Goal: Task Accomplishment & Management: Manage account settings

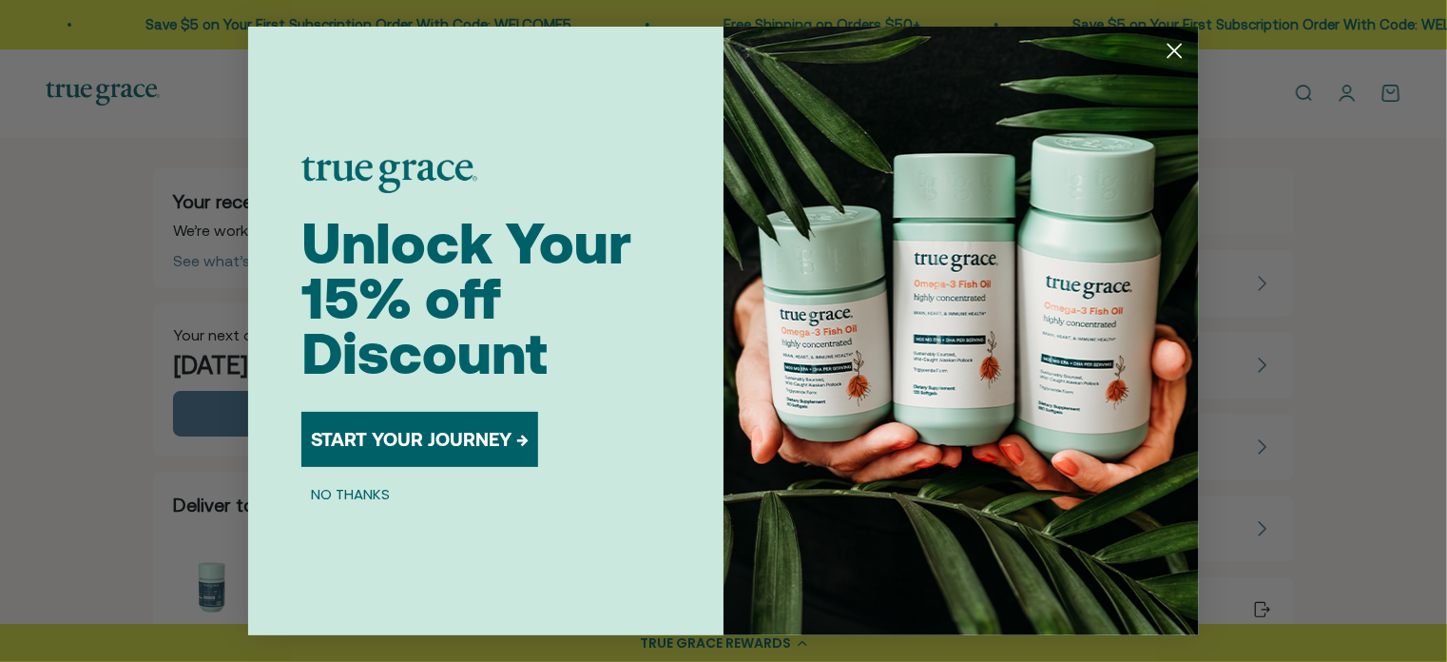
click at [1171, 48] on icon "Close dialog" at bounding box center [1175, 51] width 13 height 13
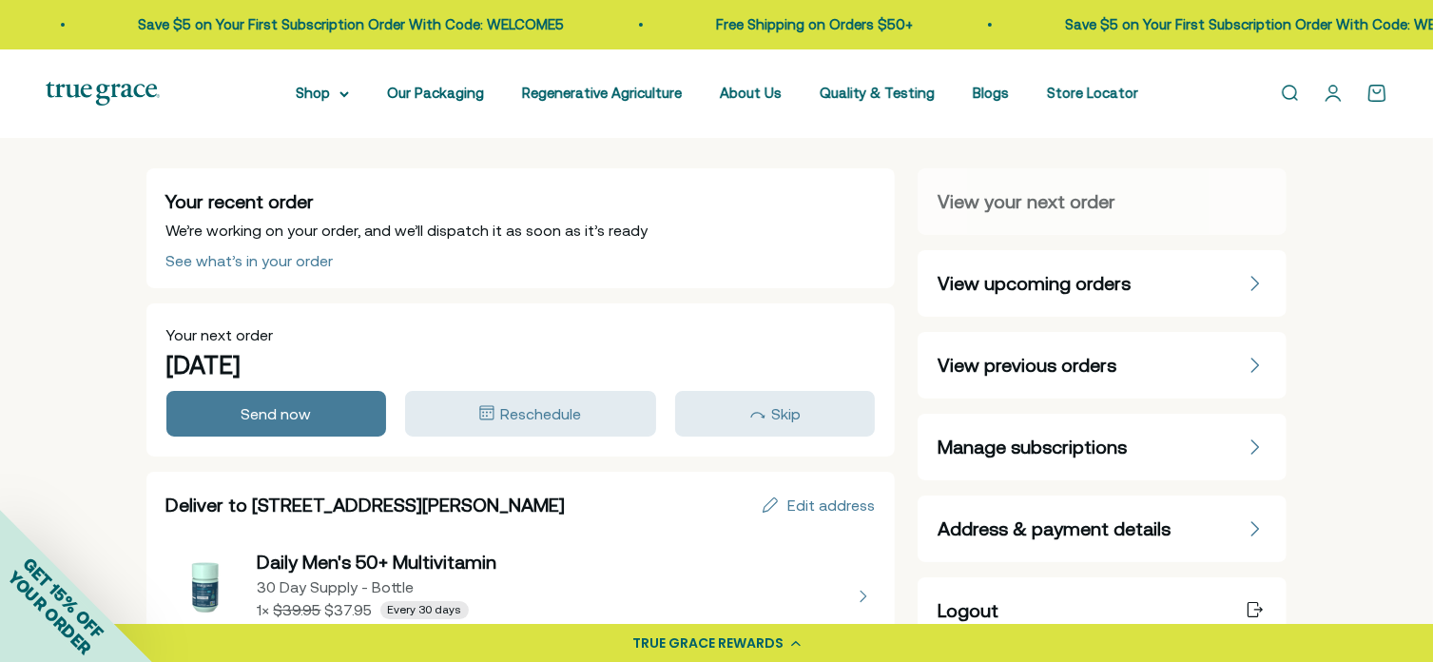
click at [998, 442] on span "Manage subscriptions" at bounding box center [1032, 447] width 189 height 27
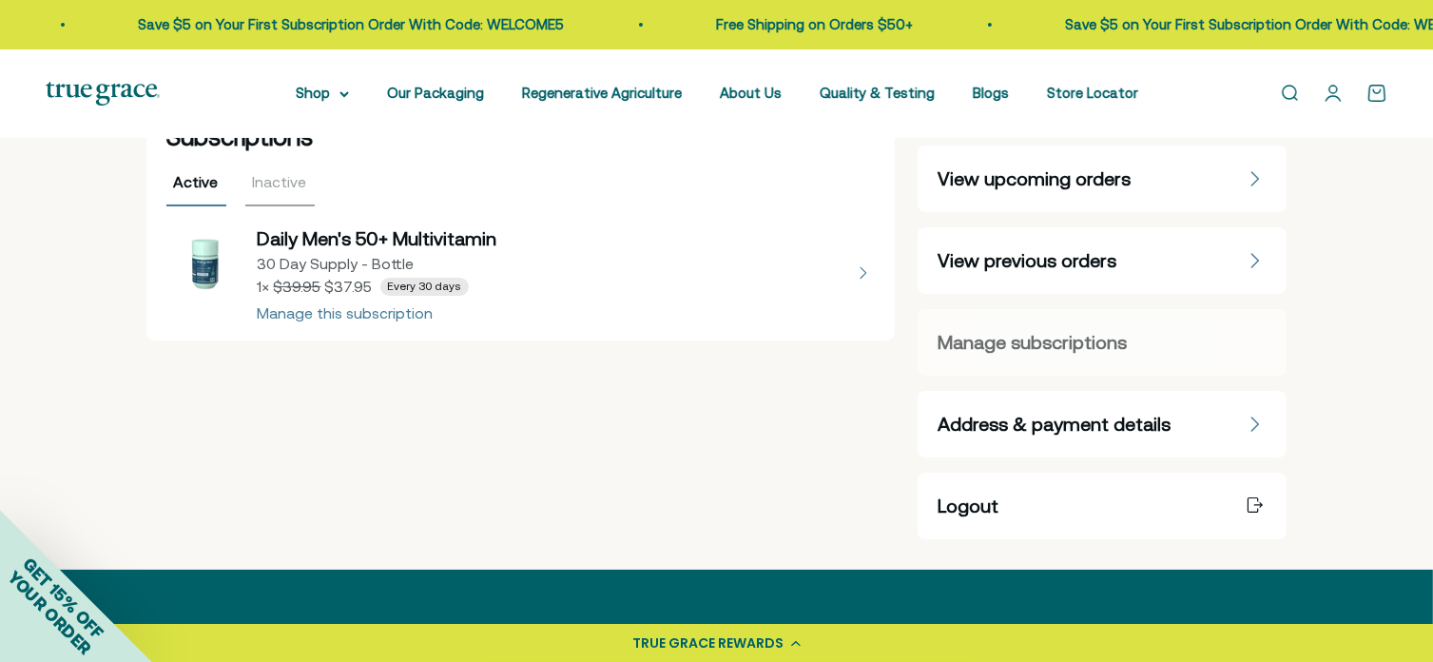
scroll to position [95, 0]
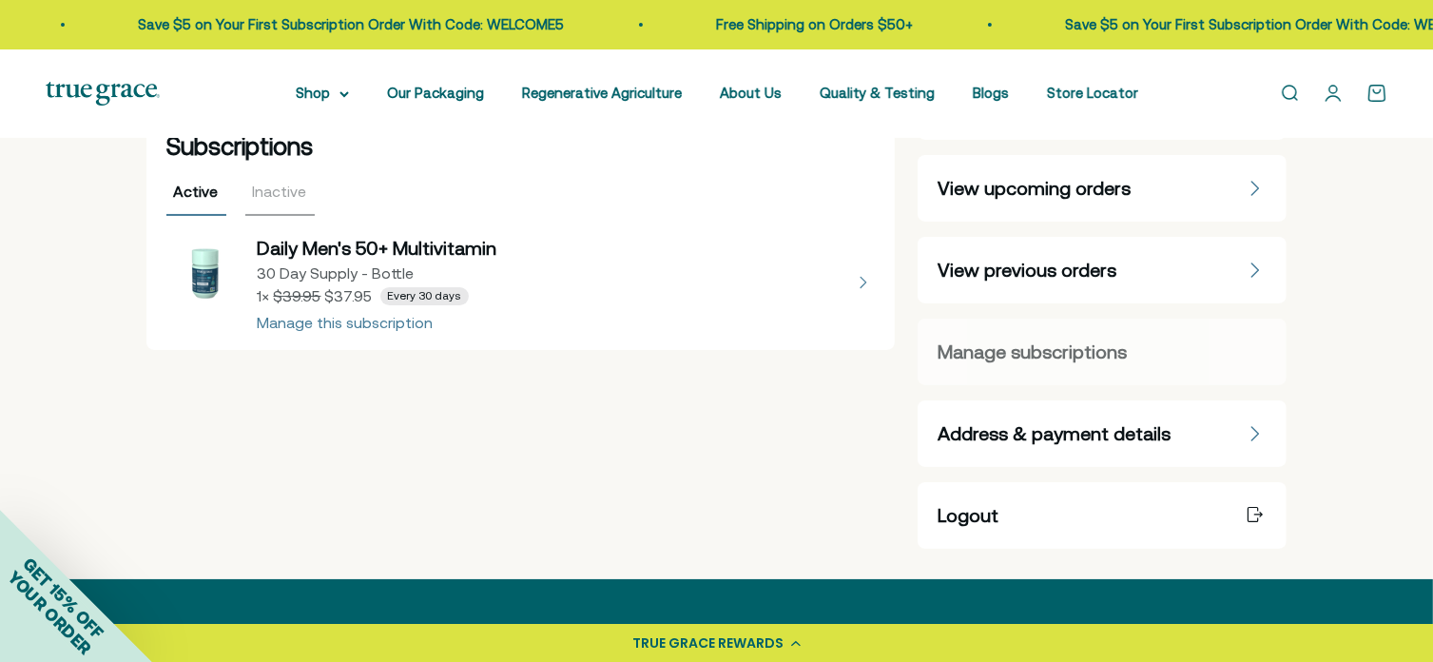
click at [359, 322] on button "view details about Daily Men's 50+ Multivitamin 30 Day Supply - Bottle 1 × $37.…" at bounding box center [520, 282] width 709 height 95
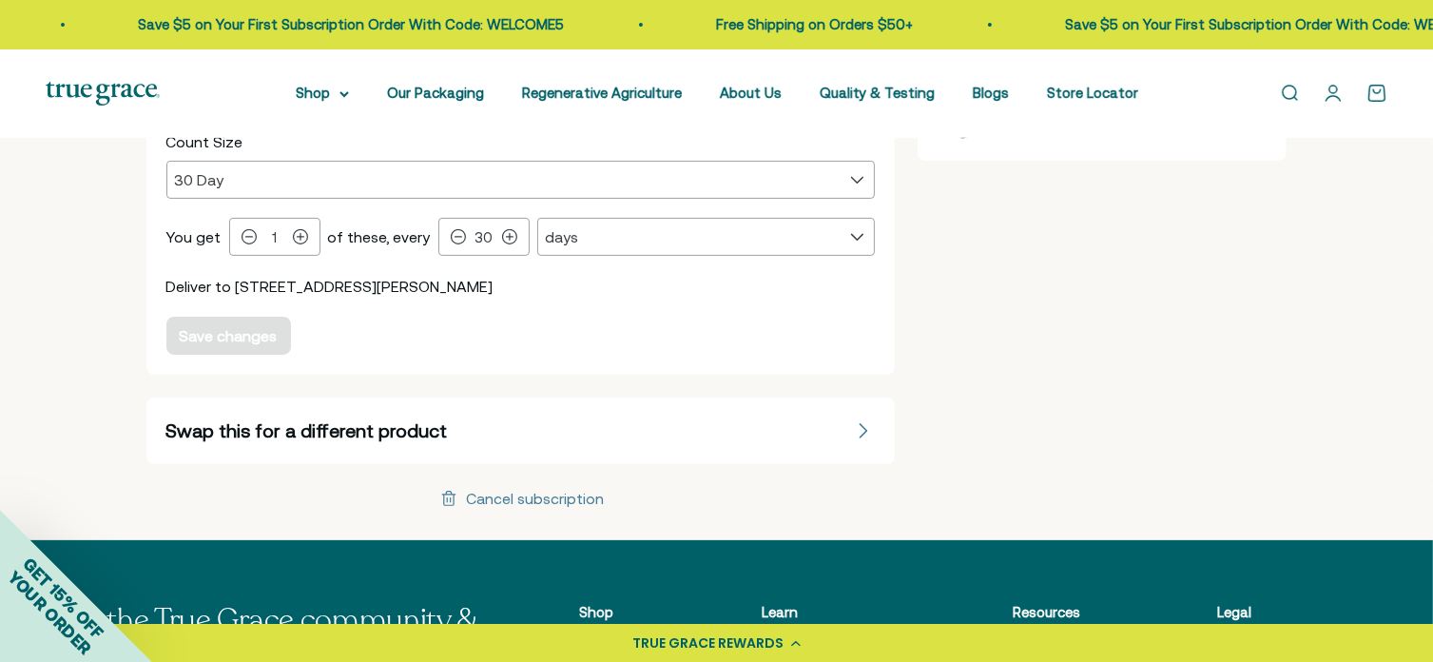
scroll to position [571, 0]
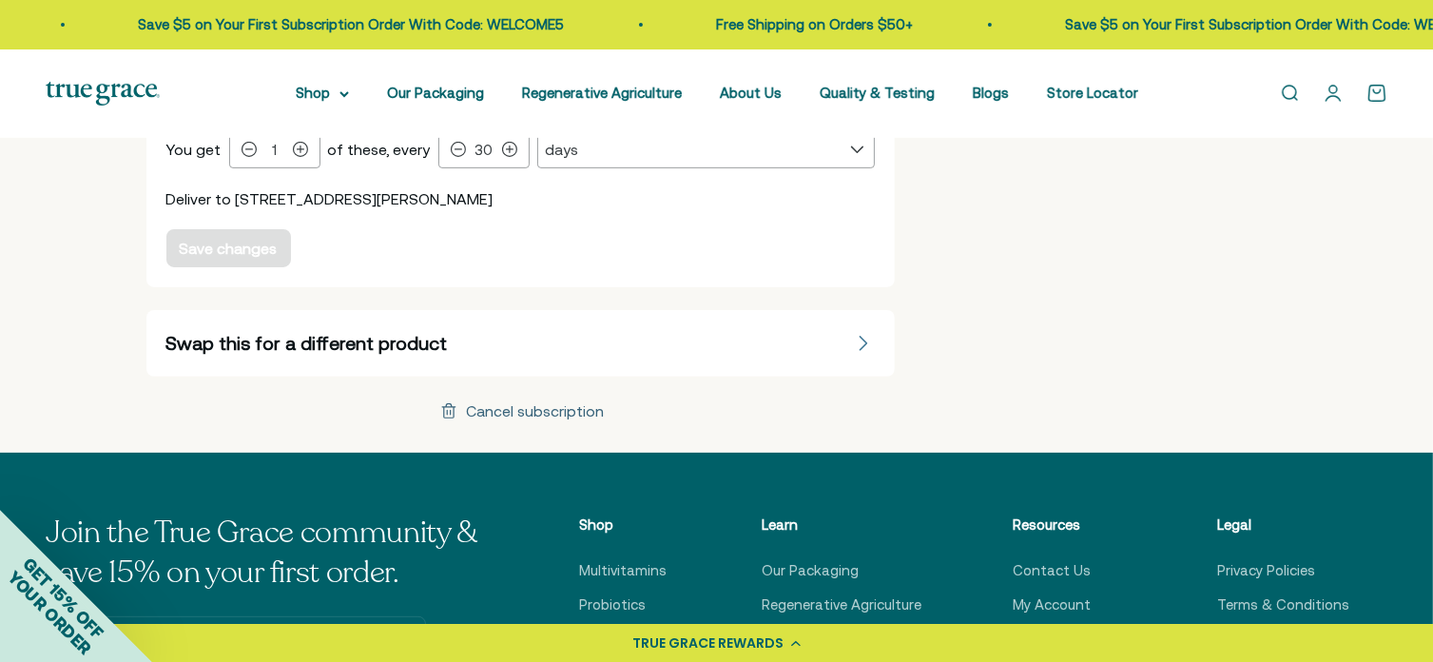
click at [444, 405] on icon at bounding box center [448, 411] width 13 height 14
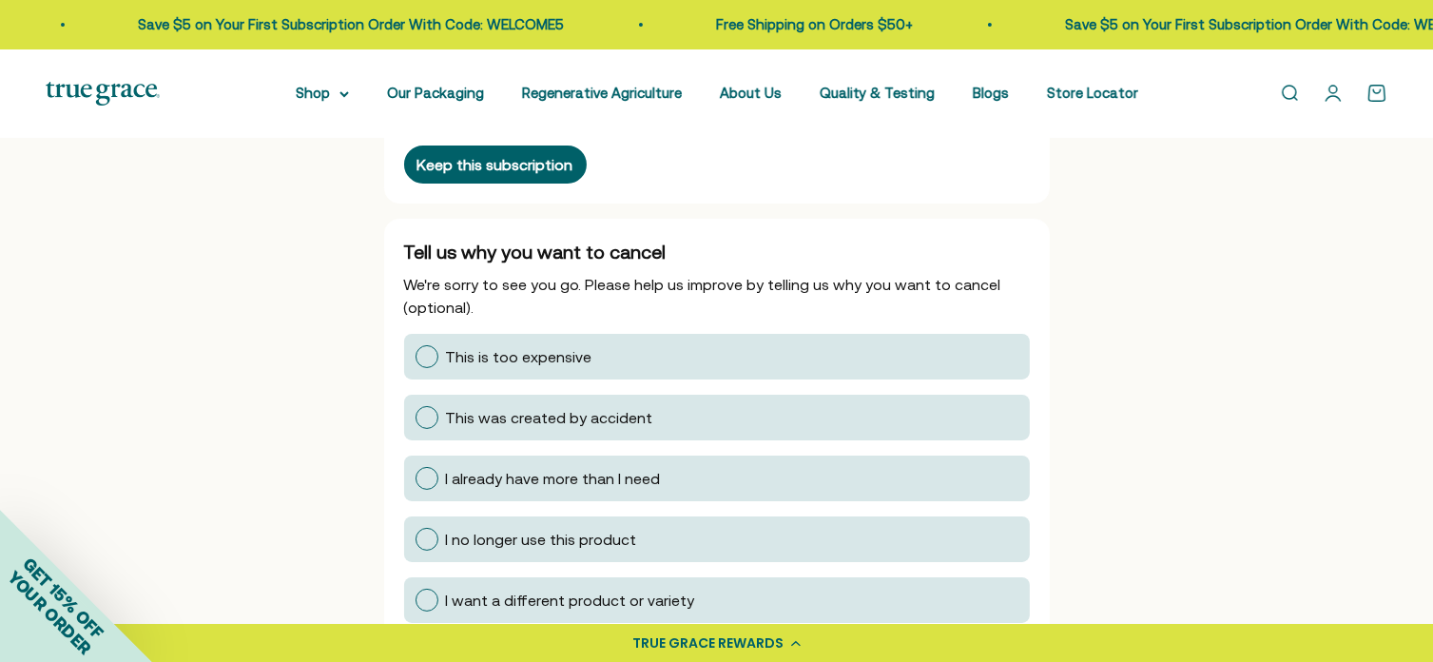
scroll to position [285, 0]
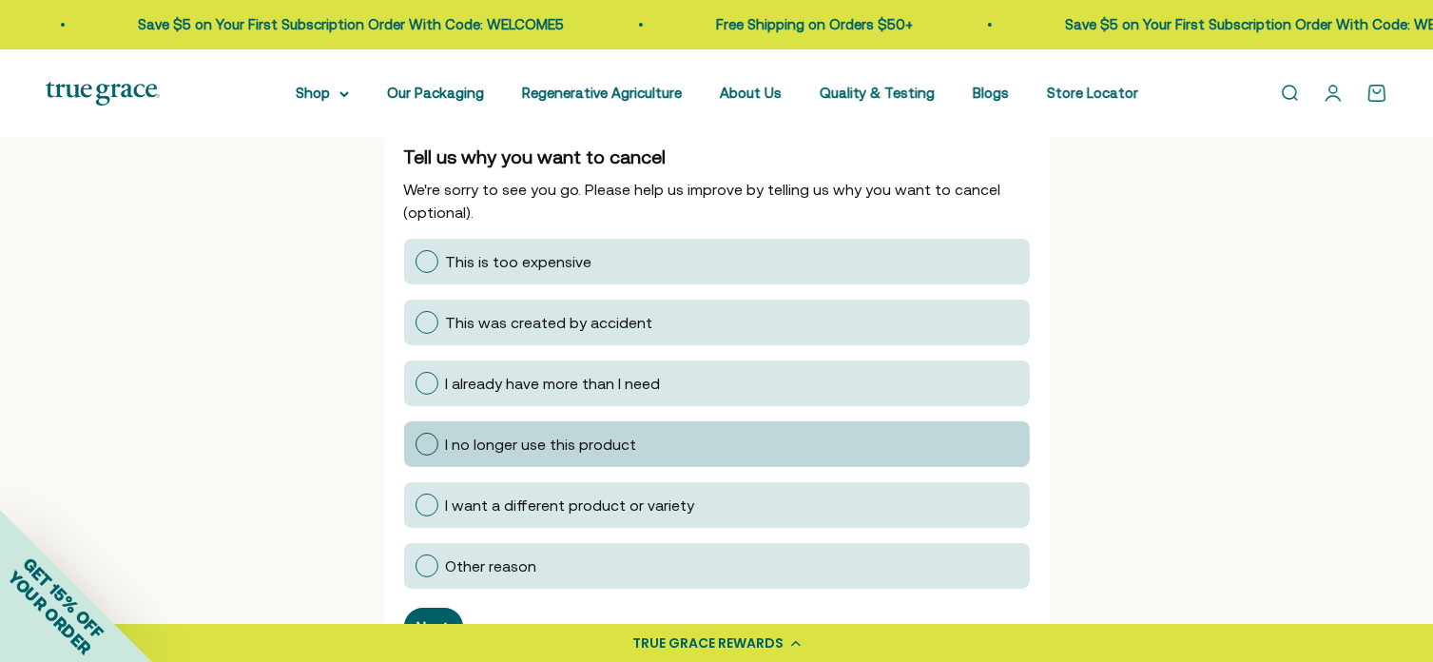
click at [427, 437] on div at bounding box center [427, 444] width 23 height 23
click at [415, 444] on input "I no longer use this product" at bounding box center [415, 444] width 0 height 0
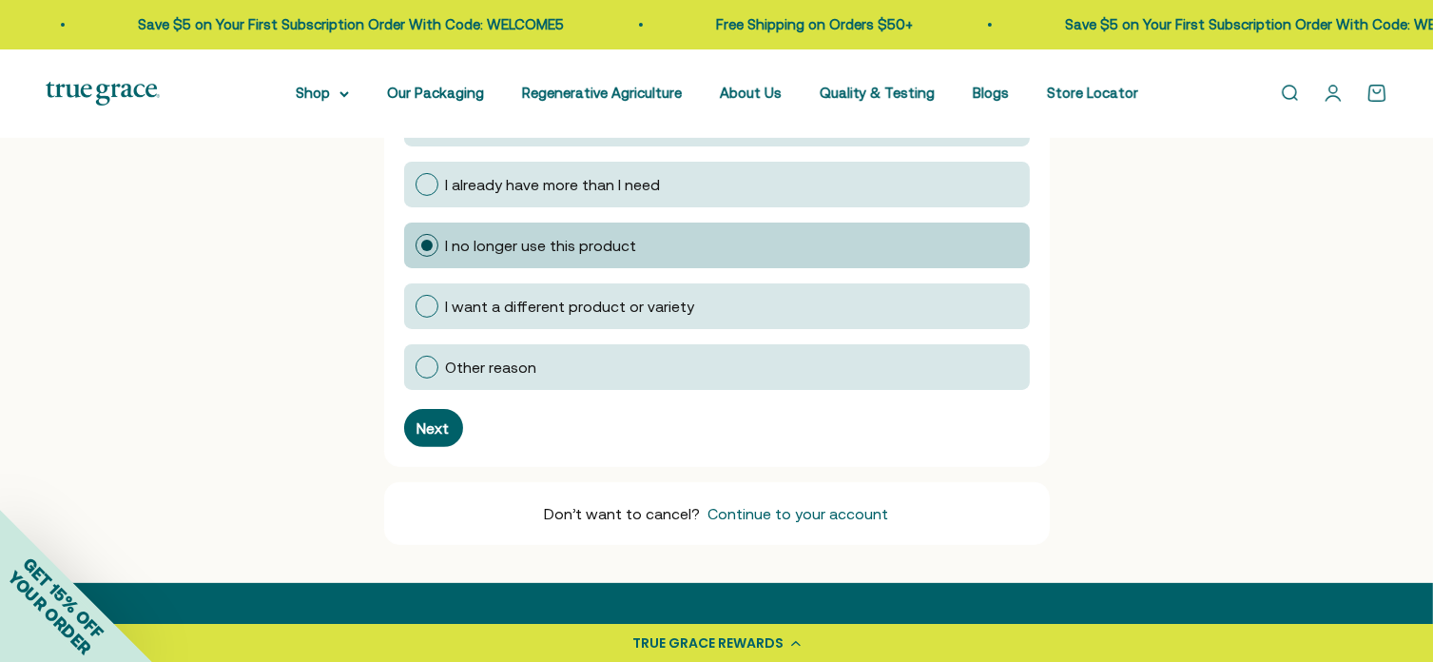
scroll to position [571, 0]
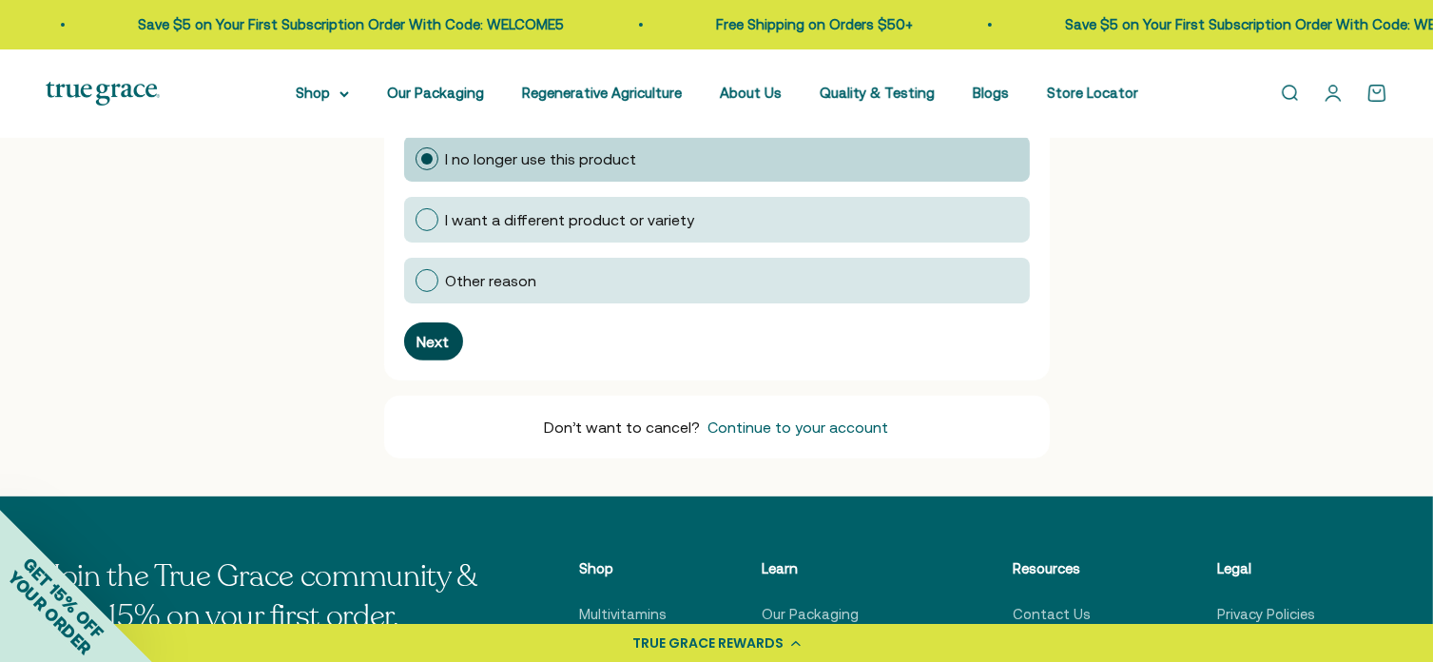
click at [426, 334] on div "Next" at bounding box center [433, 341] width 32 height 15
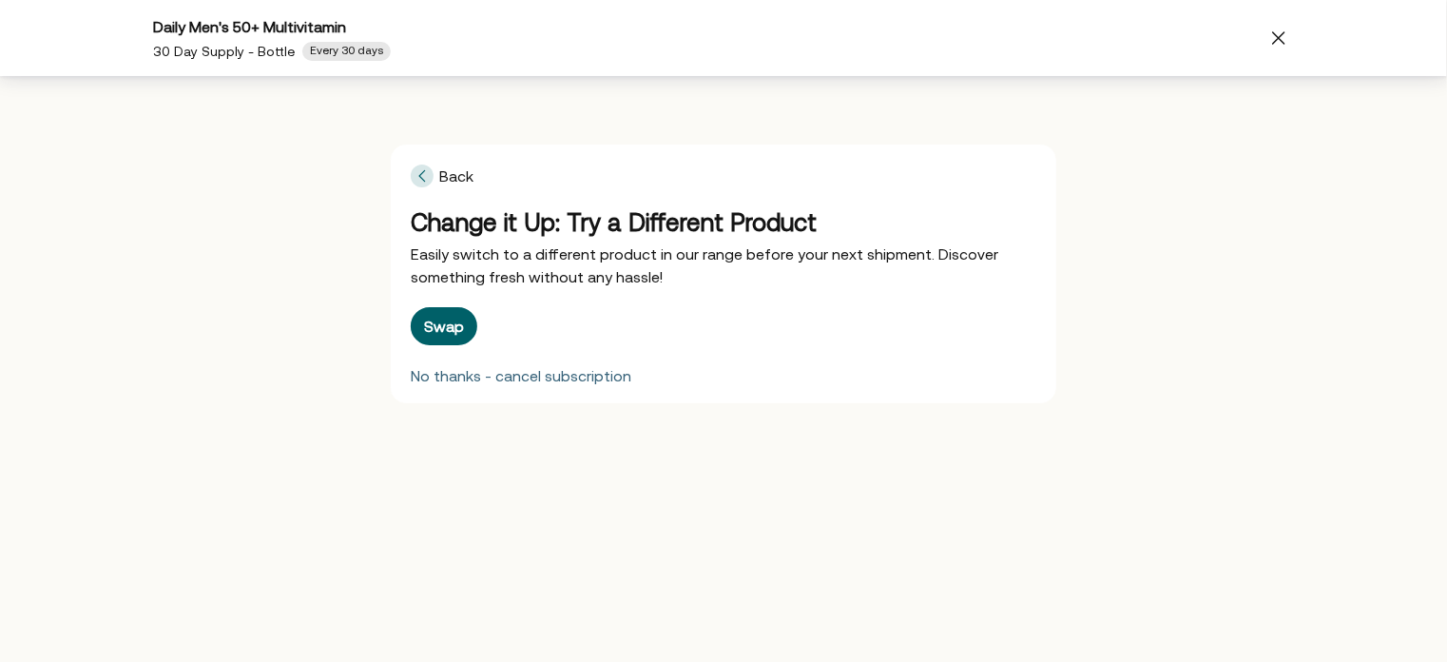
click at [438, 377] on div "No thanks - cancel subscription" at bounding box center [521, 375] width 221 height 15
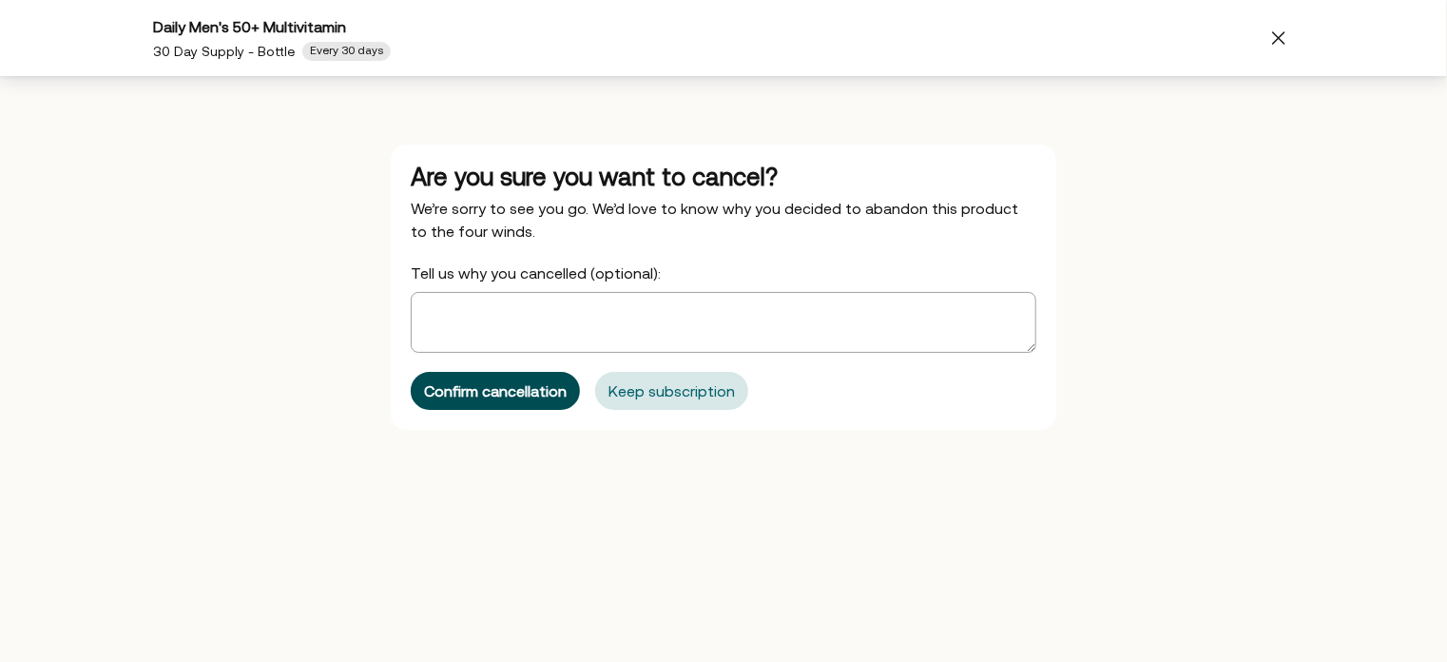
click at [479, 387] on div "Confirm cancellation" at bounding box center [495, 390] width 143 height 15
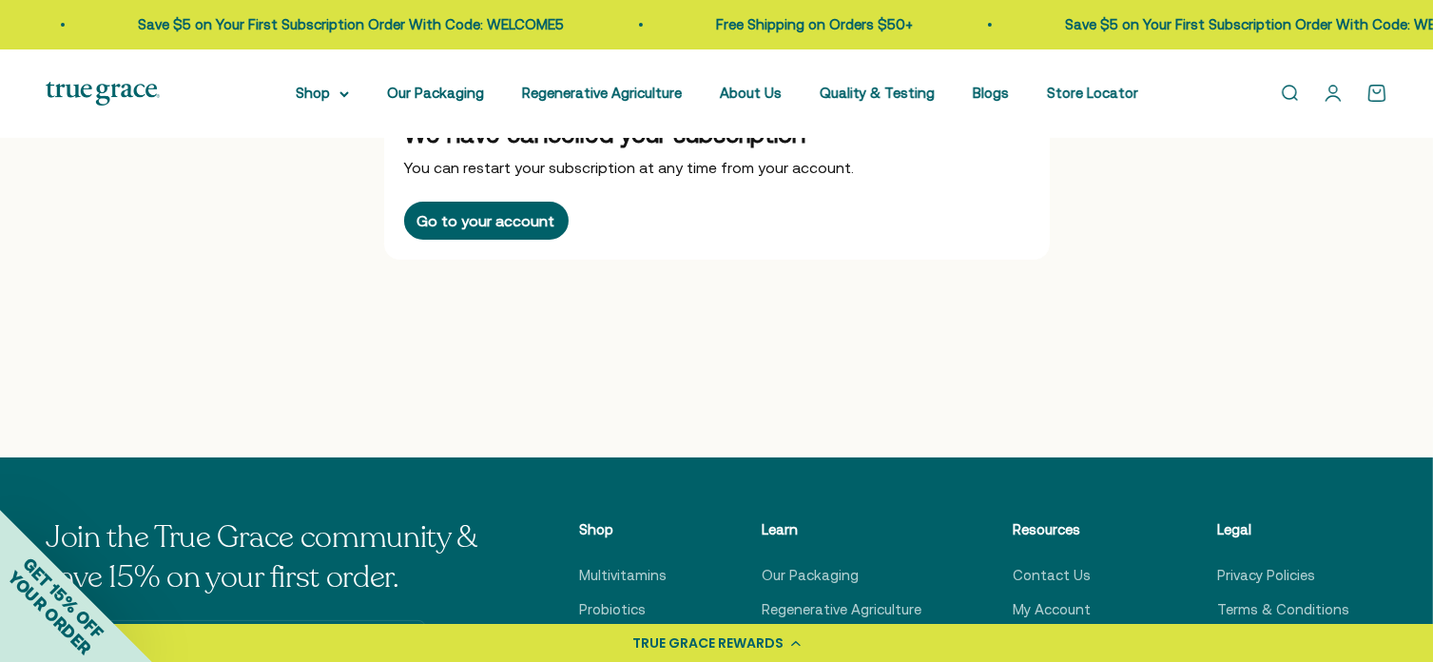
scroll to position [0, 0]
